Goal: Navigation & Orientation: Find specific page/section

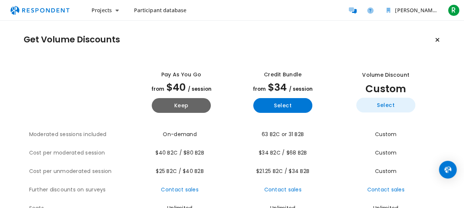
click at [389, 101] on button "Select" at bounding box center [385, 105] width 59 height 15
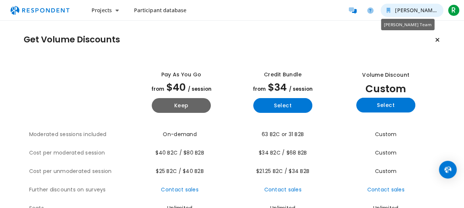
click at [409, 7] on span "[PERSON_NAME] Team" at bounding box center [424, 10] width 58 height 7
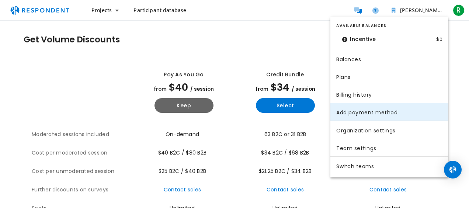
click at [409, 111] on link "Add payment method" at bounding box center [390, 112] width 118 height 18
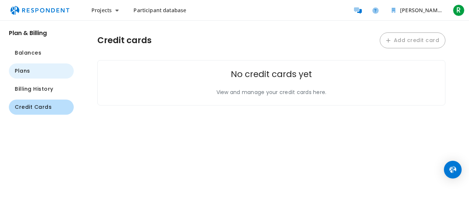
click at [27, 72] on span "Plans" at bounding box center [22, 71] width 15 height 8
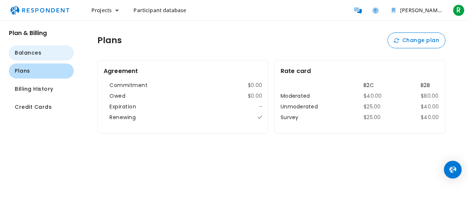
click at [31, 54] on span "Balances" at bounding box center [28, 53] width 27 height 8
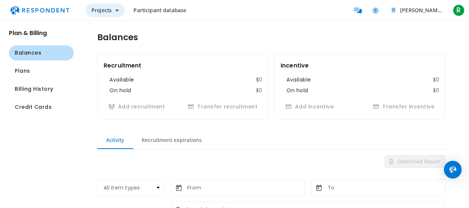
click at [113, 13] on button "Projects" at bounding box center [105, 10] width 39 height 13
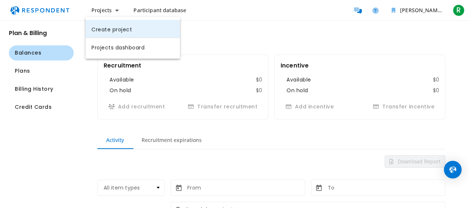
click at [132, 31] on link "Create project" at bounding box center [133, 29] width 94 height 18
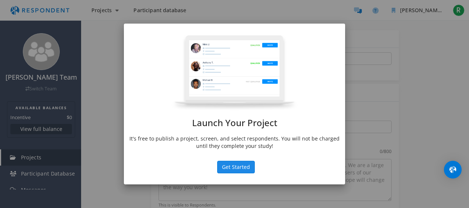
click at [245, 168] on button "Get Started" at bounding box center [236, 167] width 38 height 13
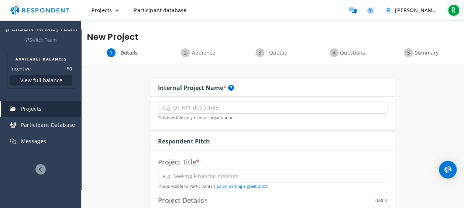
click at [454, 8] on span "R" at bounding box center [454, 10] width 12 height 12
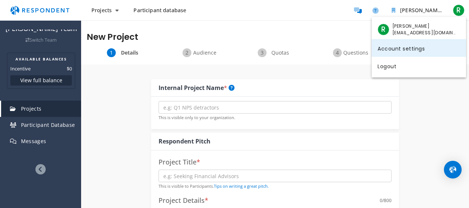
click at [425, 45] on link "Account settings" at bounding box center [419, 48] width 94 height 18
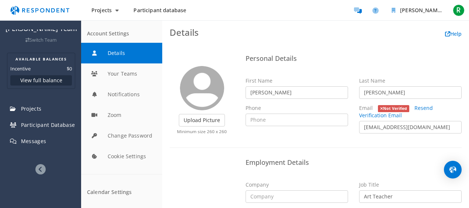
click at [324, 38] on md-toolbar "Details Help" at bounding box center [315, 32] width 307 height 24
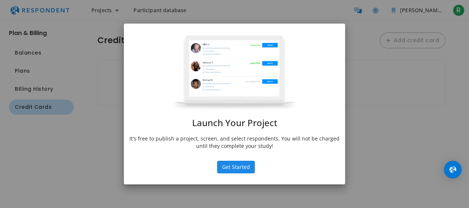
click at [241, 172] on button "Get Started" at bounding box center [236, 167] width 38 height 13
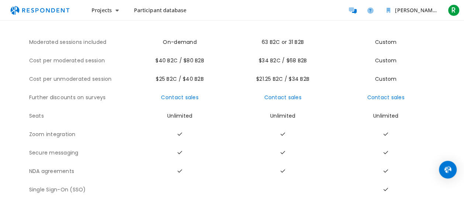
scroll to position [100, 0]
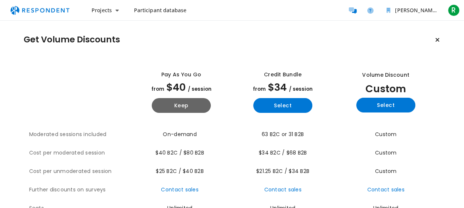
click at [173, 8] on span "Participant database" at bounding box center [160, 10] width 53 height 7
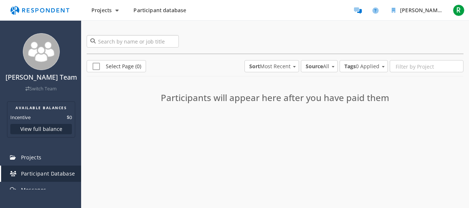
click at [145, 42] on input "search" at bounding box center [133, 41] width 92 height 13
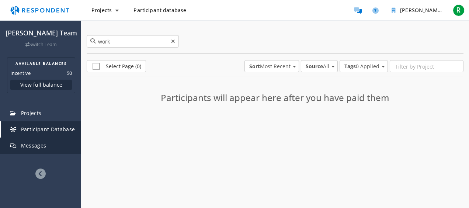
scroll to position [55, 0]
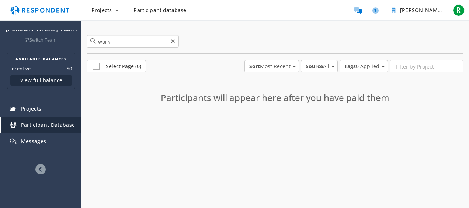
type input "work"
click at [56, 123] on span "Participant Database" at bounding box center [48, 124] width 54 height 7
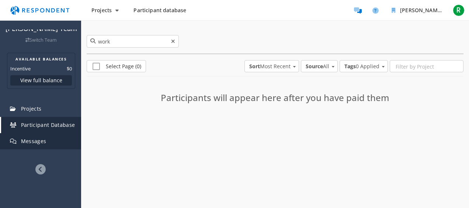
click at [40, 143] on span "Messages" at bounding box center [33, 141] width 25 height 7
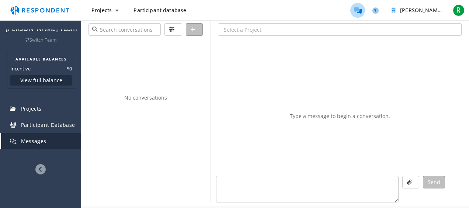
click at [40, 167] on icon at bounding box center [40, 169] width 10 height 10
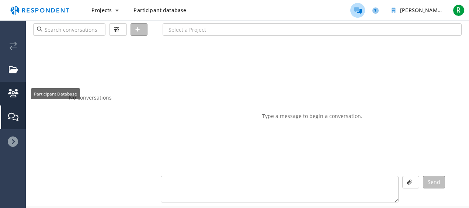
click at [12, 95] on em "Participant Database" at bounding box center [13, 93] width 10 height 8
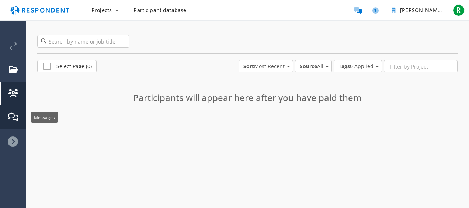
click at [10, 122] on link "Messages" at bounding box center [13, 118] width 25 height 24
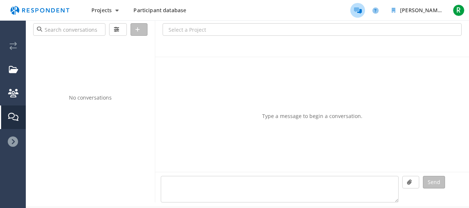
click at [10, 141] on icon at bounding box center [13, 142] width 10 height 10
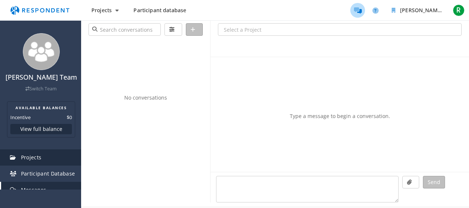
click at [31, 161] on span "Projects" at bounding box center [31, 157] width 21 height 7
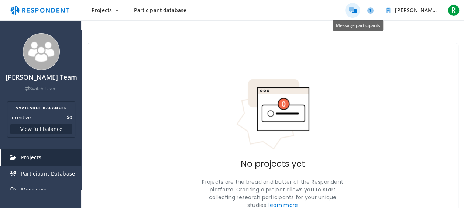
click at [358, 10] on link "Message participants" at bounding box center [352, 10] width 15 height 15
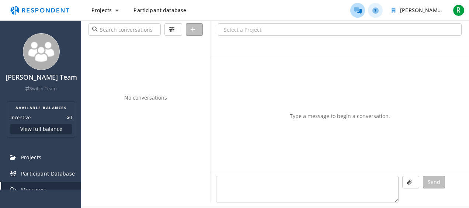
click at [375, 11] on icon "Help and support" at bounding box center [376, 10] width 6 height 6
click at [30, 9] on img "Main navigation" at bounding box center [40, 10] width 68 height 14
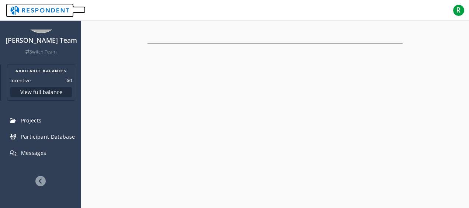
scroll to position [55, 0]
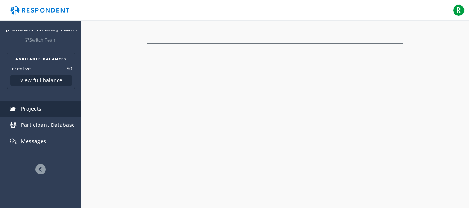
click at [39, 104] on link "Projects" at bounding box center [41, 109] width 80 height 16
